Goal: Task Accomplishment & Management: Use online tool/utility

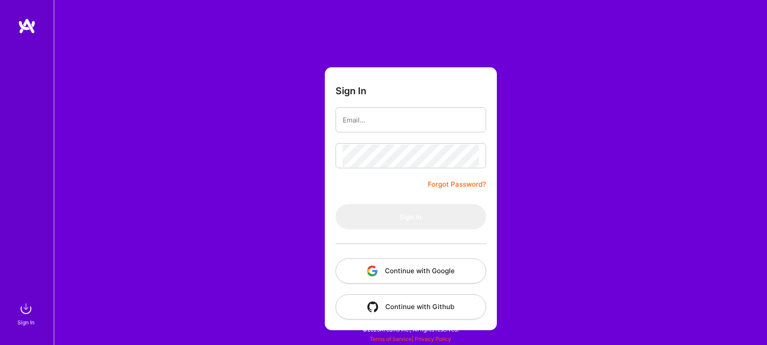
type input "[EMAIL_ADDRESS][PERSON_NAME][DOMAIN_NAME]"
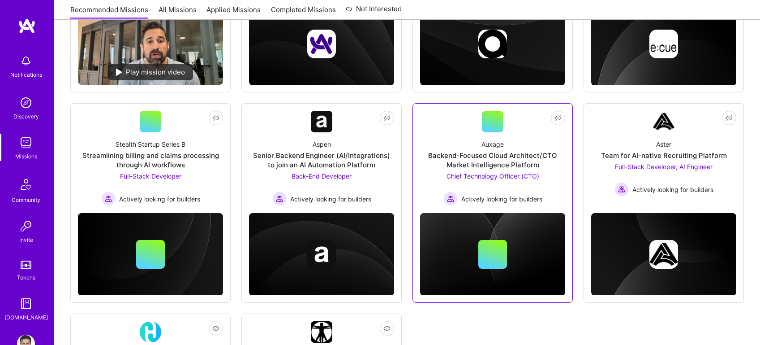
scroll to position [224, 0]
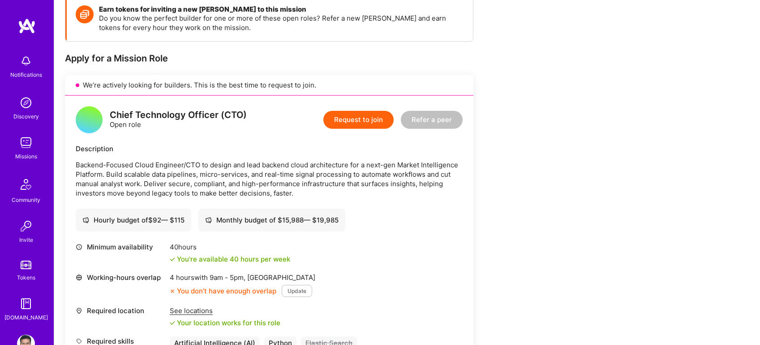
scroll to position [179, 0]
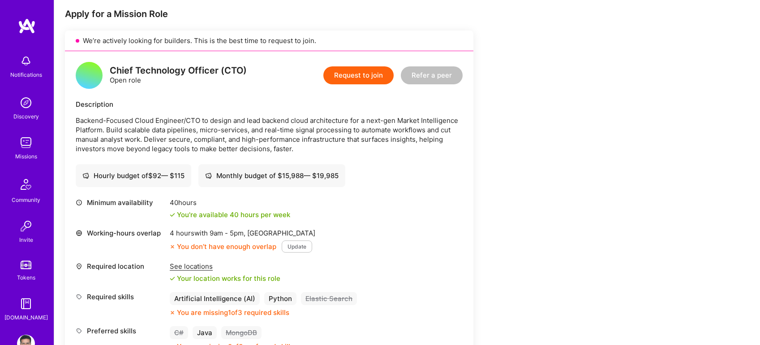
click at [319, 173] on div "Monthly budget of $ 15,988 — $ 19,985" at bounding box center [272, 175] width 134 height 9
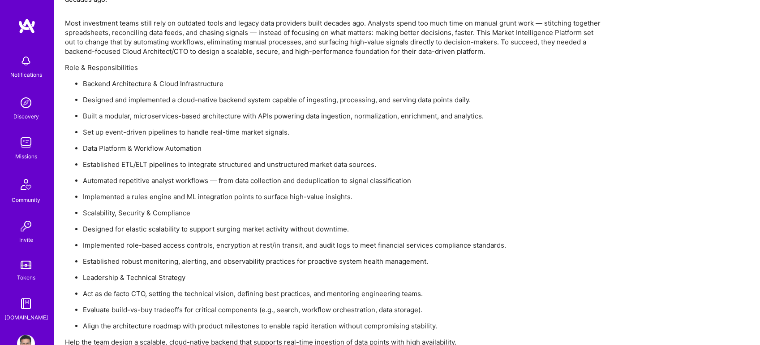
scroll to position [627, 0]
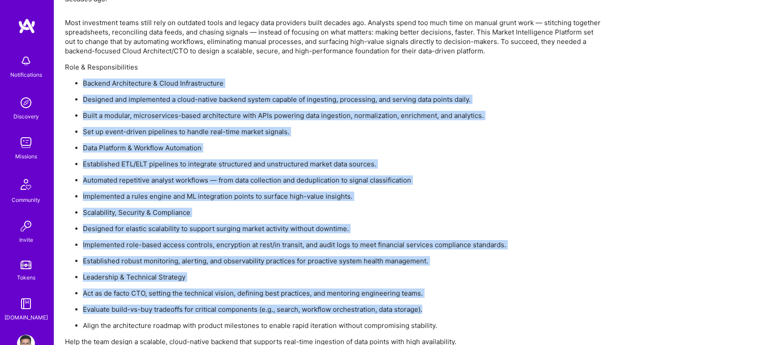
drag, startPoint x: 329, startPoint y: 61, endPoint x: 446, endPoint y: 304, distance: 269.1
click at [446, 305] on div "Most investment teams still rely on outdated tools and legacy data providers bu…" at bounding box center [334, 190] width 538 height 344
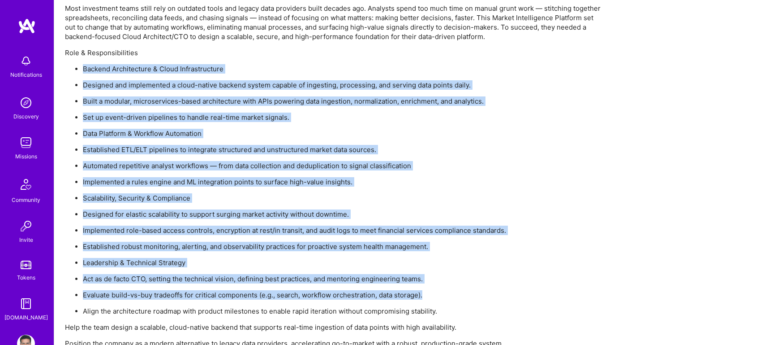
scroll to position [449, 0]
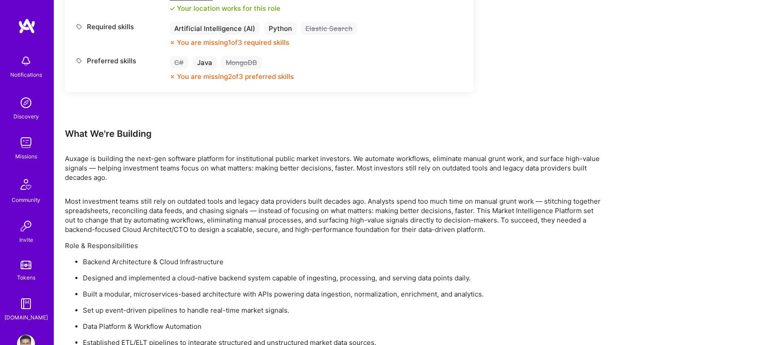
click at [260, 209] on p "Most investment teams still rely on outdated tools and legacy data providers bu…" at bounding box center [334, 215] width 538 height 38
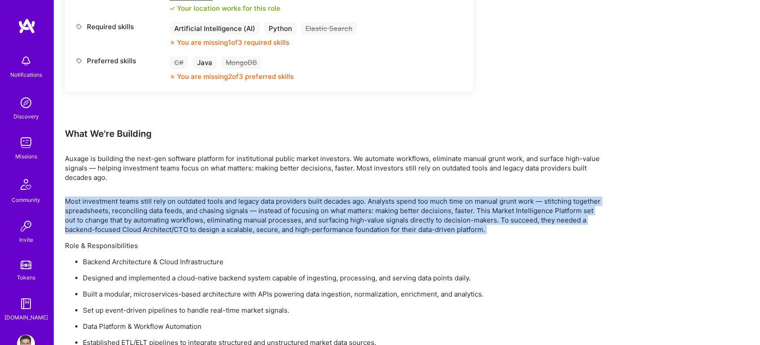
click at [260, 209] on p "Most investment teams still rely on outdated tools and legacy data providers bu…" at bounding box center [334, 215] width 538 height 38
click at [271, 229] on p "Most investment teams still rely on outdated tools and legacy data providers bu…" at bounding box center [334, 215] width 538 height 38
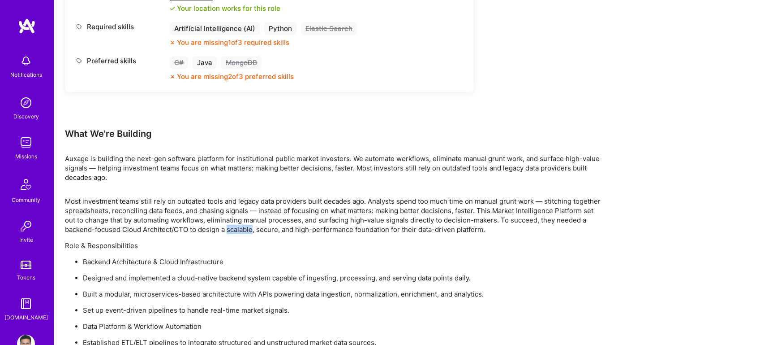
click at [271, 229] on p "Most investment teams still rely on outdated tools and legacy data providers bu…" at bounding box center [334, 215] width 538 height 38
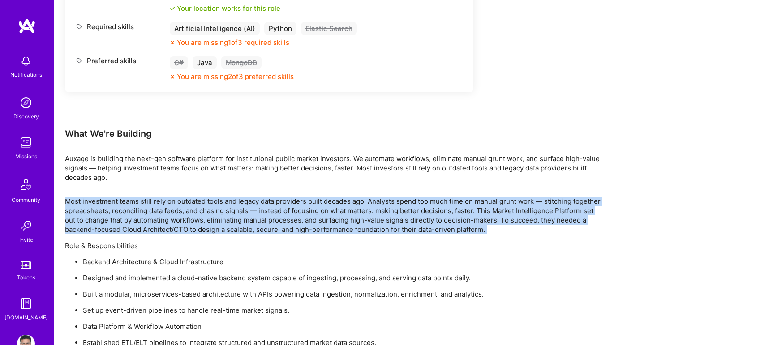
click at [271, 229] on p "Most investment teams still rely on outdated tools and legacy data providers bu…" at bounding box center [334, 215] width 538 height 38
click at [271, 210] on p "Most investment teams still rely on outdated tools and legacy data providers bu…" at bounding box center [334, 215] width 538 height 38
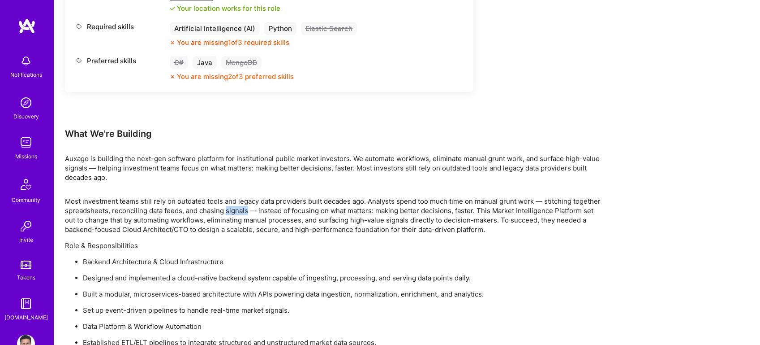
click at [273, 210] on p "Most investment teams still rely on outdated tools and legacy data providers bu…" at bounding box center [334, 215] width 538 height 38
click at [274, 211] on p "Most investment teams still rely on outdated tools and legacy data providers bu…" at bounding box center [334, 215] width 538 height 38
click at [281, 191] on div "Earn tokens for inviting a new A.Teamer to this mission Do you know the perfect…" at bounding box center [334, 111] width 538 height 858
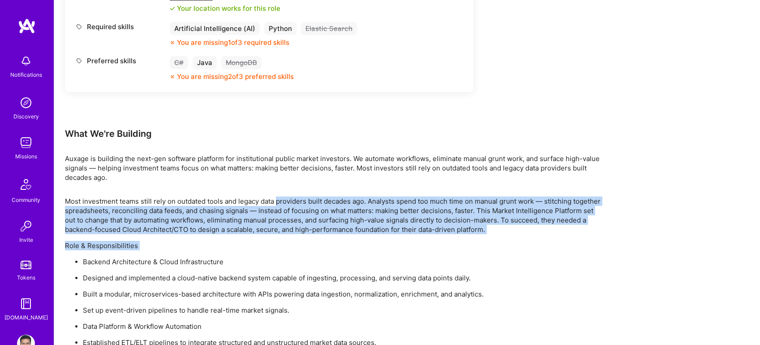
drag, startPoint x: 281, startPoint y: 191, endPoint x: 323, endPoint y: 238, distance: 63.4
click at [323, 238] on div "Earn tokens for inviting a new A.Teamer to this mission Do you know the perfect…" at bounding box center [334, 111] width 538 height 858
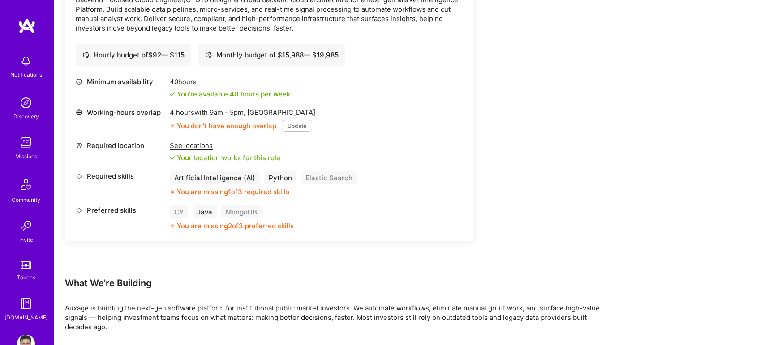
scroll to position [180, 0]
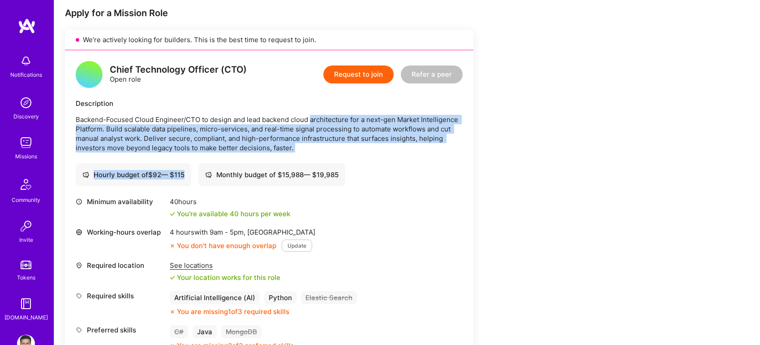
drag, startPoint x: 312, startPoint y: 115, endPoint x: 337, endPoint y: 162, distance: 53.3
click at [337, 162] on div "Chief Technology Officer (CTO) Open role Request to join Refer a peer Descripti…" at bounding box center [269, 205] width 409 height 310
click at [336, 161] on div "Chief Technology Officer (CTO) Open role Request to join Refer a peer Descripti…" at bounding box center [269, 205] width 409 height 310
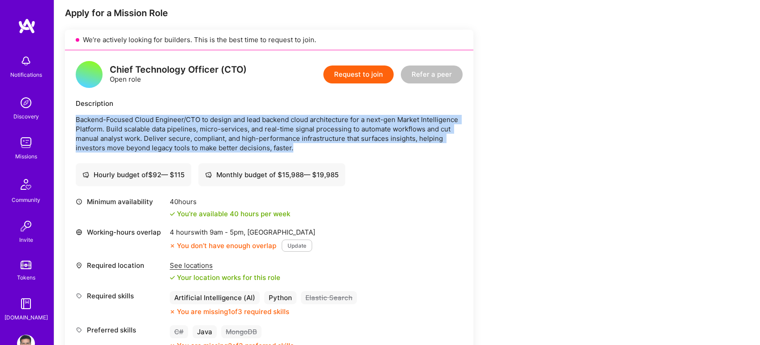
drag, startPoint x: 338, startPoint y: 136, endPoint x: 341, endPoint y: 108, distance: 28.9
click at [341, 108] on div "Description Backend-Focused Cloud Engineer/CTO to design and lead backend cloud…" at bounding box center [269, 126] width 387 height 54
click at [341, 108] on div "Description" at bounding box center [269, 103] width 387 height 9
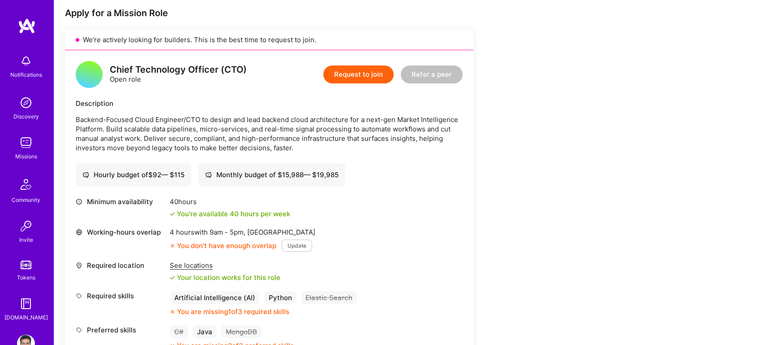
click at [341, 108] on div "Description" at bounding box center [269, 103] width 387 height 9
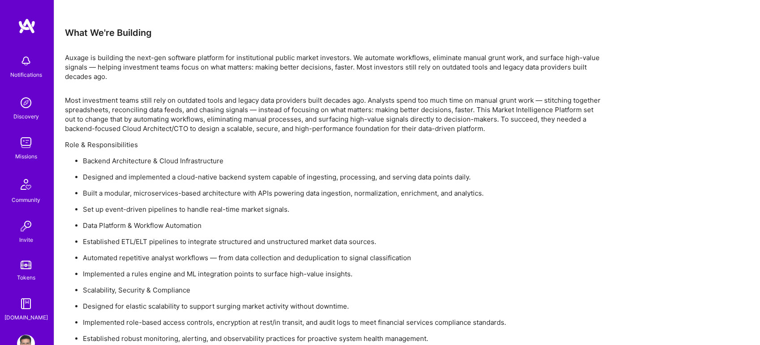
scroll to position [494, 0]
